Goal: Navigation & Orientation: Find specific page/section

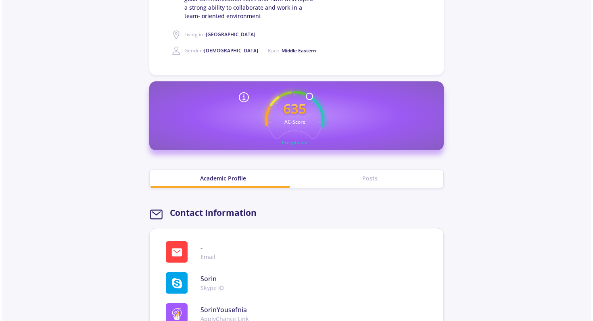
scroll to position [286, 0]
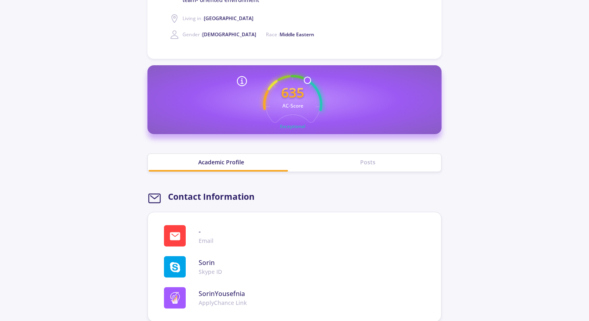
click at [365, 165] on div "Posts" at bounding box center [368, 162] width 147 height 8
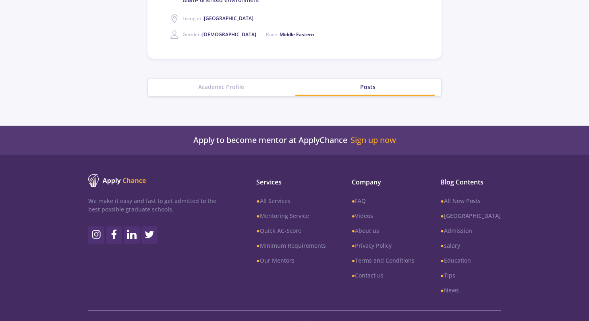
click at [246, 90] on div "Academic Profile" at bounding box center [221, 87] width 147 height 8
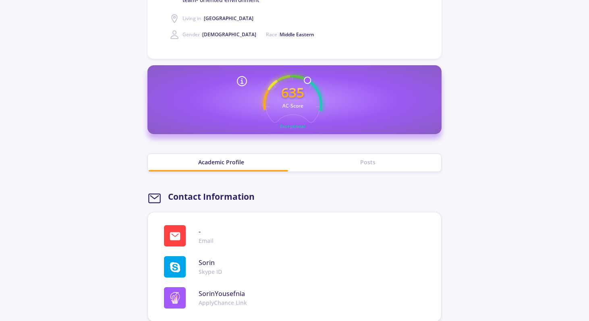
click at [242, 86] on icon at bounding box center [242, 81] width 13 height 13
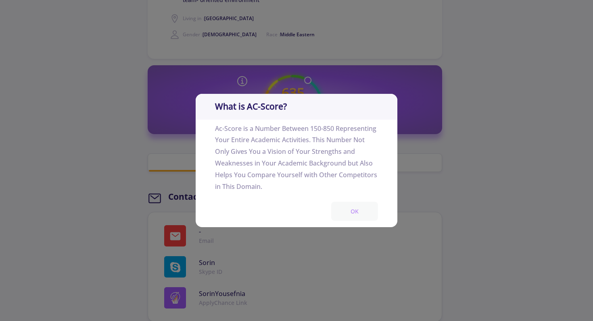
click at [352, 214] on button "OK" at bounding box center [354, 211] width 47 height 19
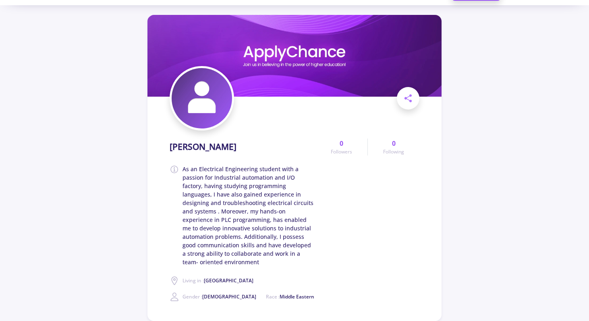
scroll to position [0, 0]
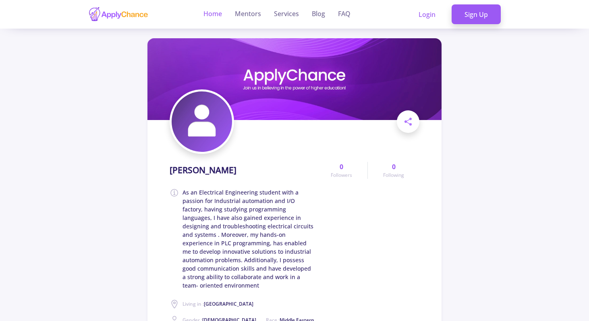
click at [208, 14] on link "Home" at bounding box center [213, 14] width 19 height 29
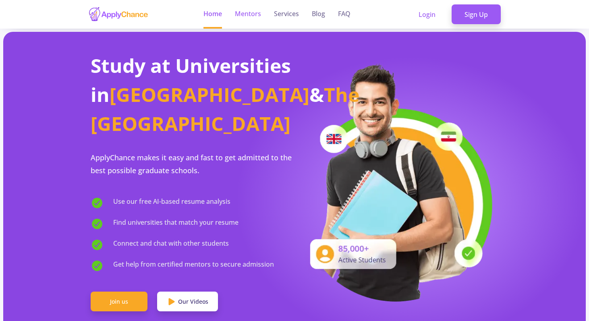
click at [249, 15] on link "Mentors" at bounding box center [248, 14] width 26 height 29
